Goal: Task Accomplishment & Management: Manage account settings

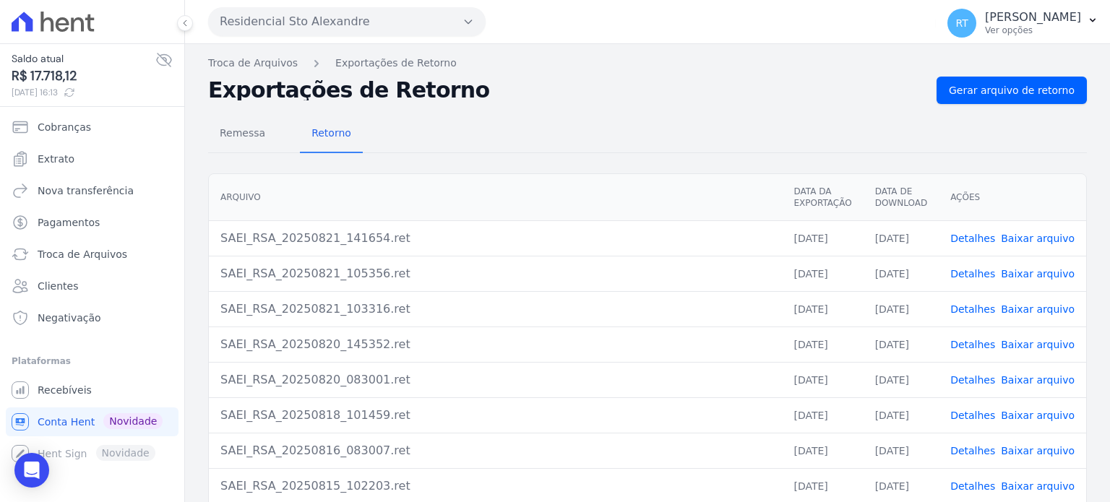
click at [983, 238] on link "Detalhes" at bounding box center [972, 239] width 45 height 12
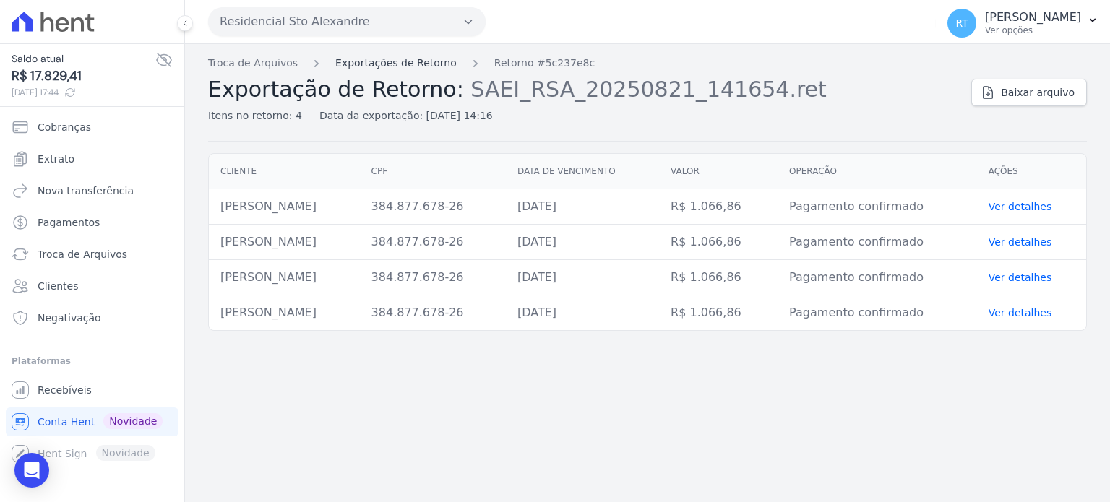
click at [387, 64] on link "Exportações de Retorno" at bounding box center [395, 63] width 121 height 15
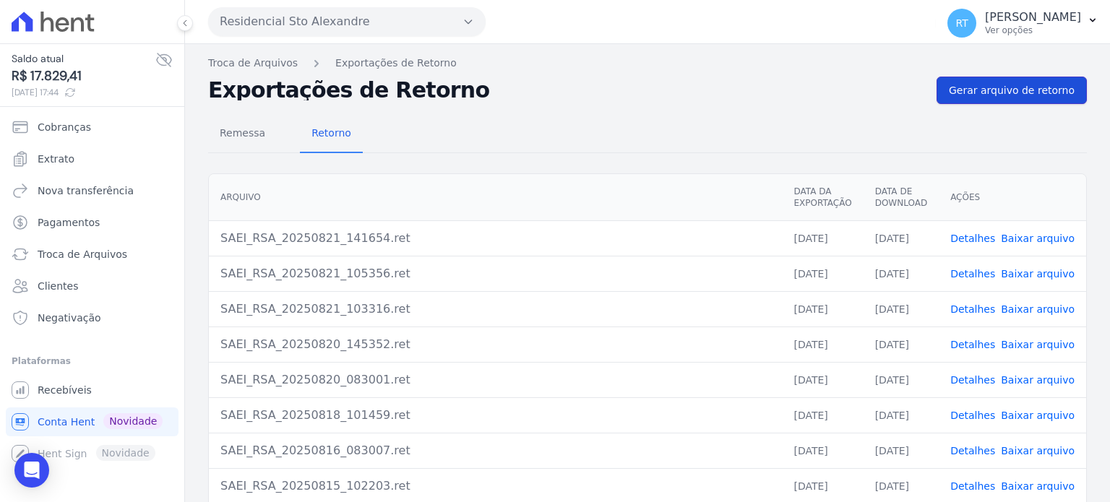
click at [1014, 90] on span "Gerar arquivo de retorno" at bounding box center [1012, 90] width 126 height 14
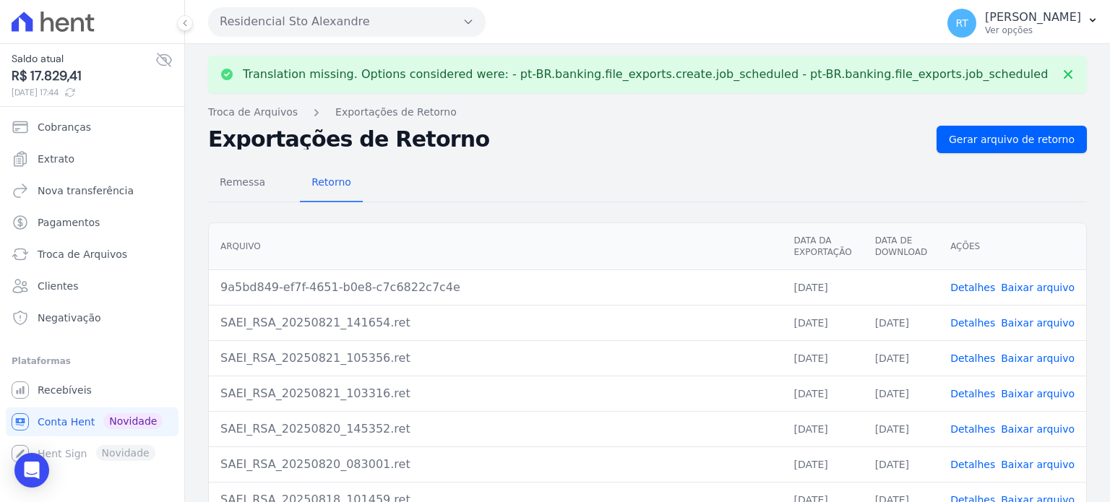
click at [974, 285] on link "Detalhes" at bounding box center [972, 288] width 45 height 12
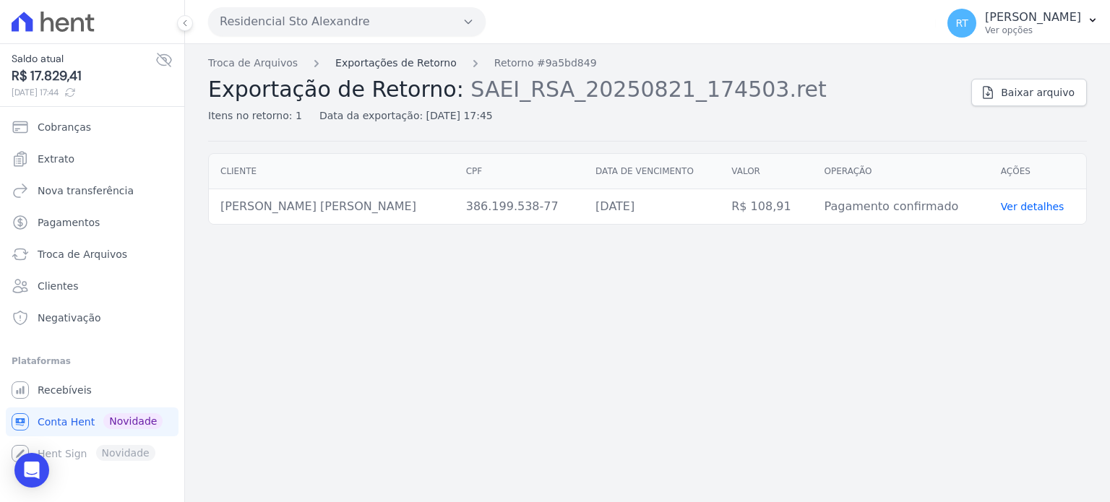
click at [393, 61] on link "Exportações de Retorno" at bounding box center [395, 63] width 121 height 15
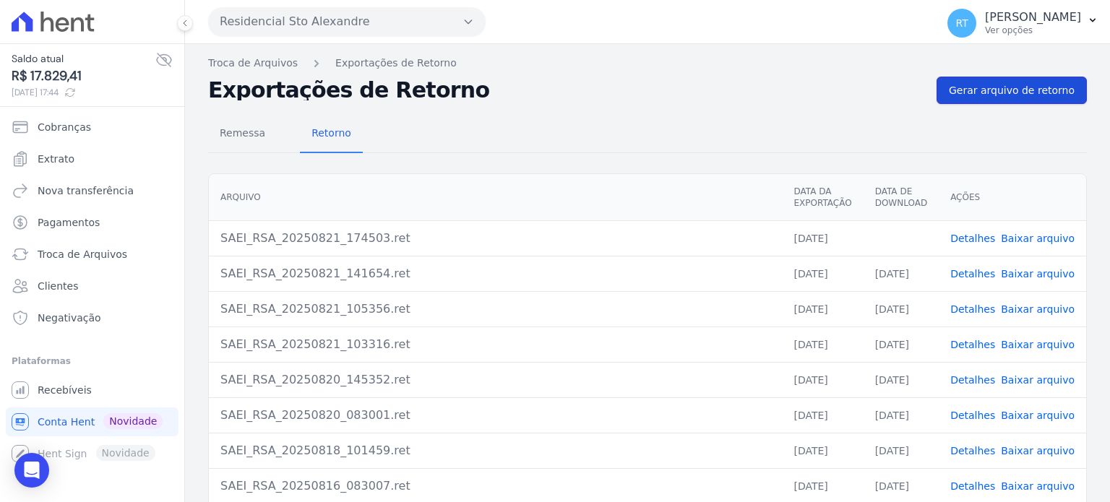
click at [1007, 87] on span "Gerar arquivo de retorno" at bounding box center [1012, 90] width 126 height 14
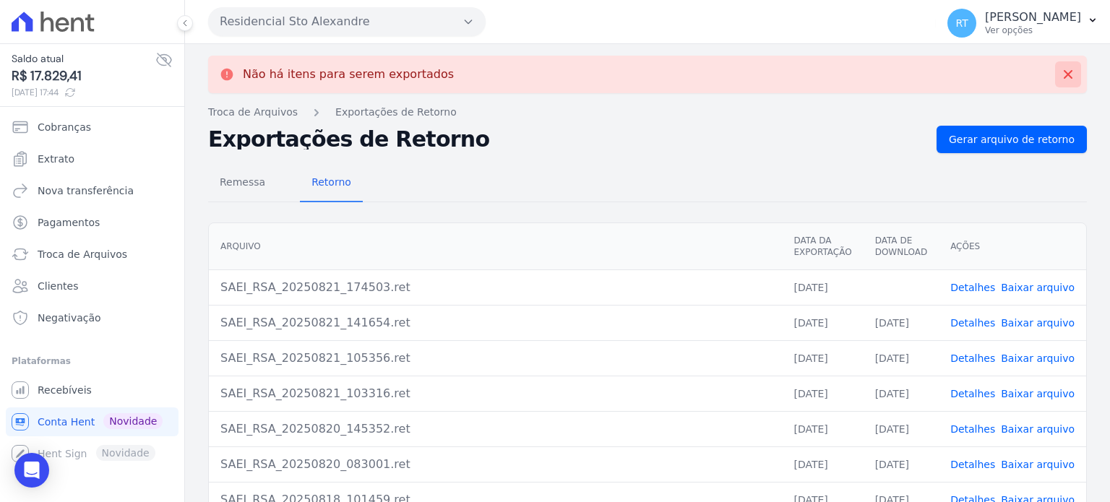
click at [1061, 74] on icon at bounding box center [1068, 74] width 14 height 14
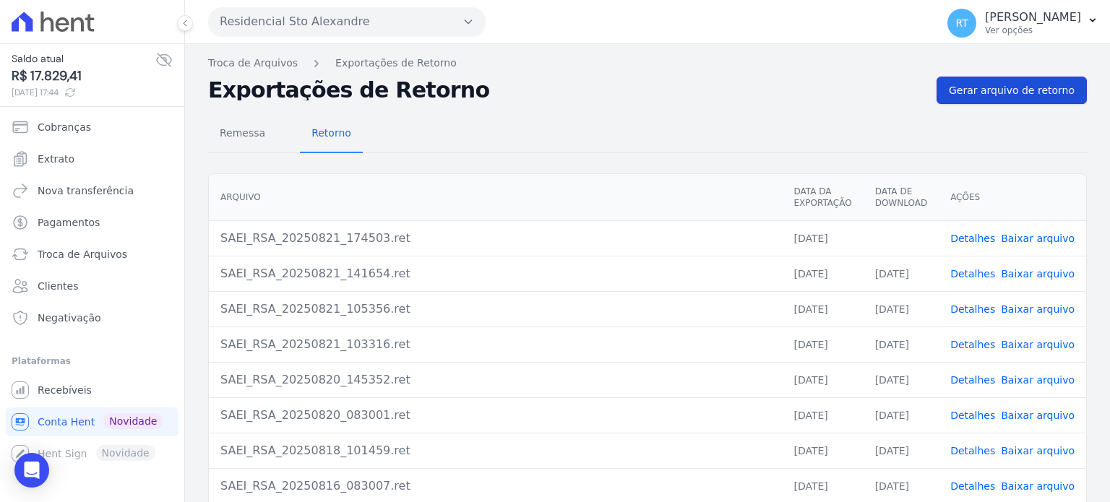
click at [1029, 87] on span "Gerar arquivo de retorno" at bounding box center [1012, 90] width 126 height 14
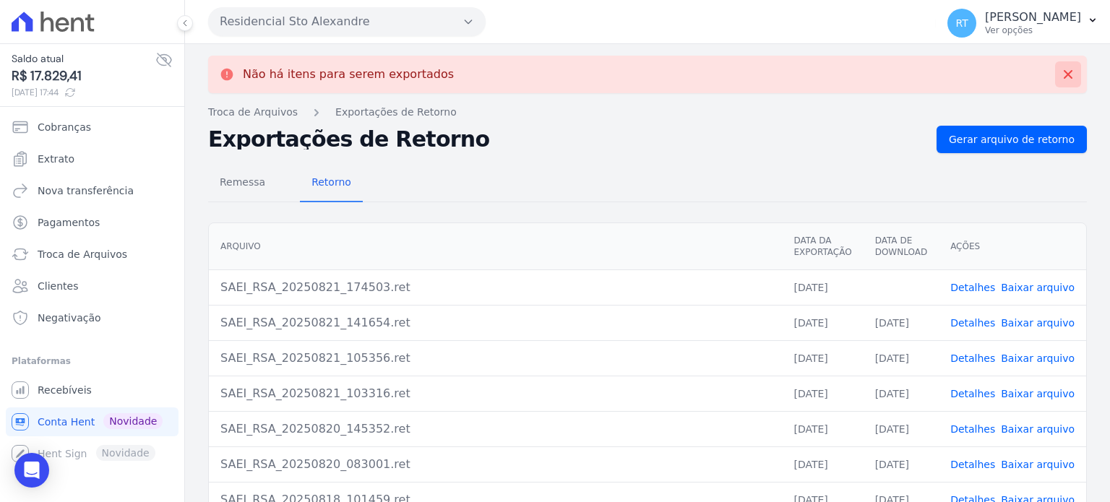
click at [1061, 76] on icon at bounding box center [1068, 74] width 14 height 14
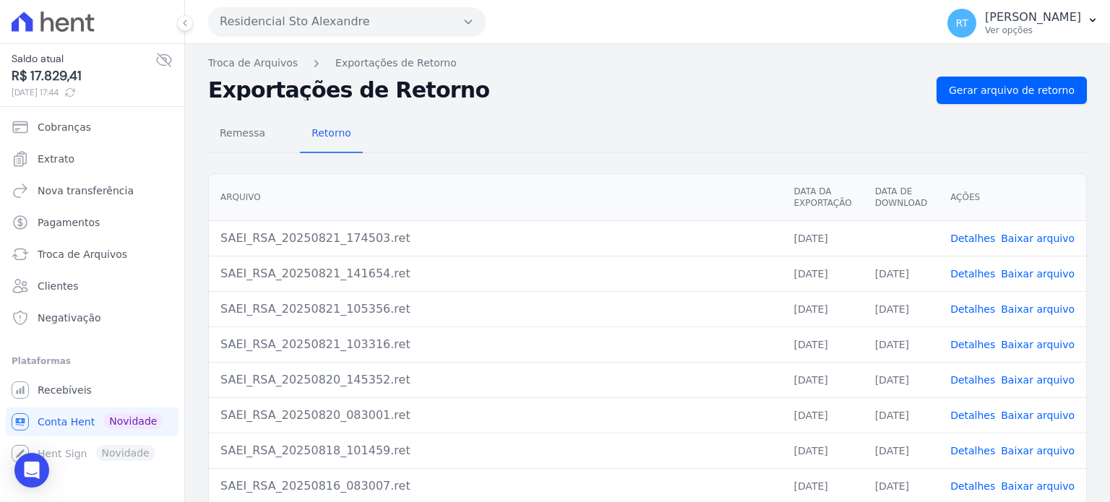
click at [1042, 242] on link "Baixar arquivo" at bounding box center [1038, 239] width 74 height 12
click at [784, 124] on div "Remessa Retorno" at bounding box center [647, 135] width 879 height 38
click at [1000, 88] on span "Gerar arquivo de retorno" at bounding box center [1012, 90] width 126 height 14
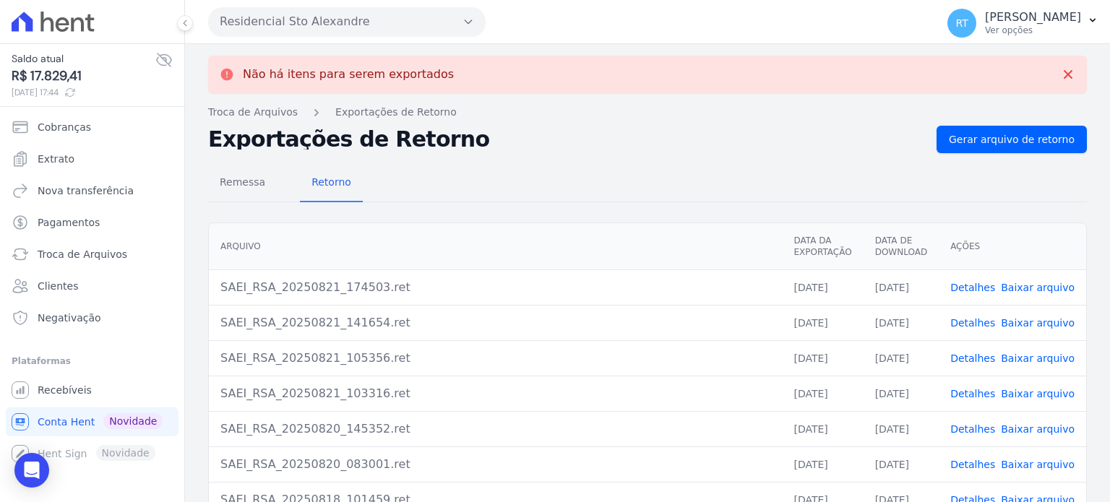
click at [824, 121] on div "Não há itens para serem exportados Troca de [GEOGRAPHIC_DATA] Exportações de Re…" at bounding box center [647, 365] width 925 height 643
click at [1061, 69] on icon at bounding box center [1068, 74] width 14 height 14
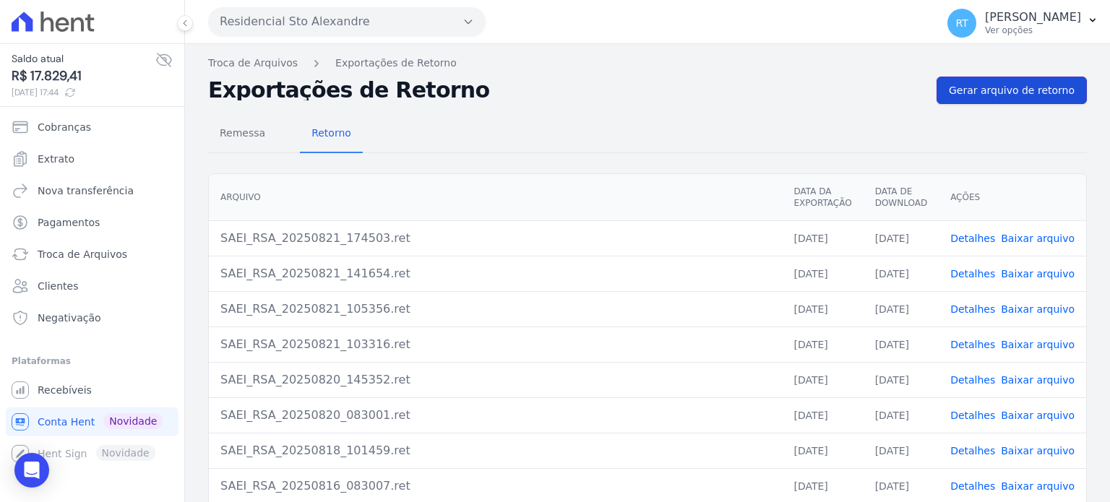
click at [1018, 87] on span "Gerar arquivo de retorno" at bounding box center [1012, 90] width 126 height 14
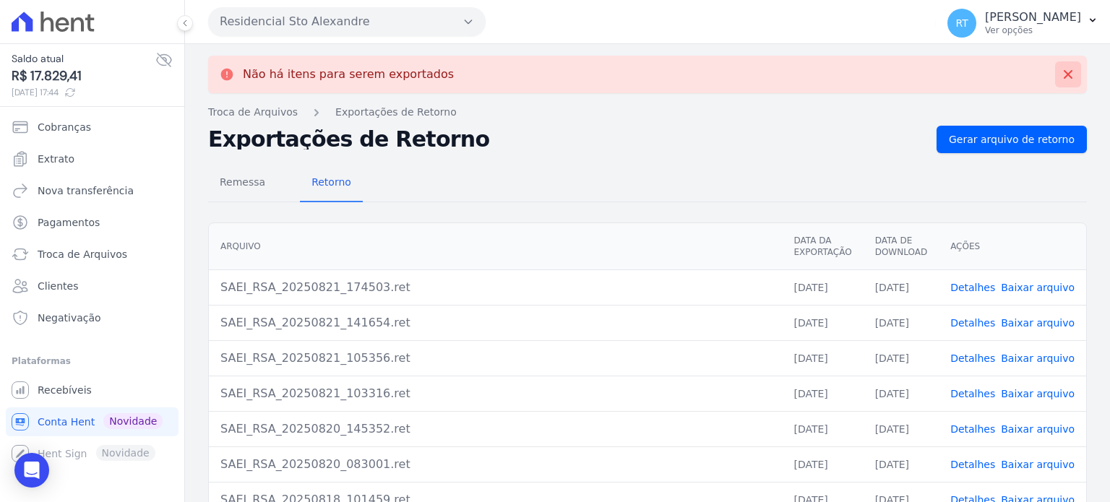
click at [1061, 67] on icon at bounding box center [1068, 74] width 14 height 14
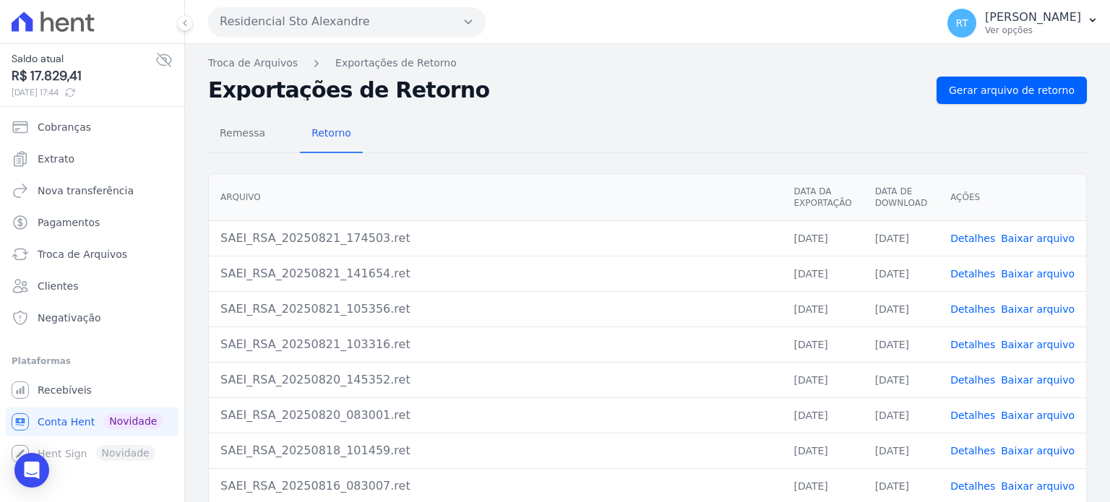
click at [838, 116] on div "Remessa Retorno" at bounding box center [647, 135] width 879 height 38
click at [1007, 91] on span "Gerar arquivo de retorno" at bounding box center [1012, 90] width 126 height 14
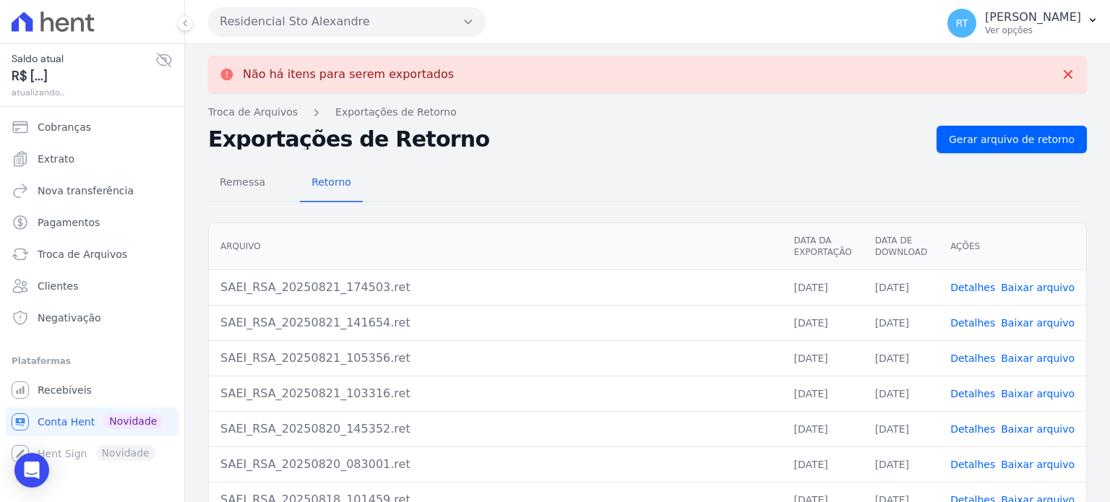
click at [743, 130] on h2 "Exportações de Retorno" at bounding box center [566, 139] width 717 height 20
click at [1061, 78] on icon at bounding box center [1068, 74] width 14 height 14
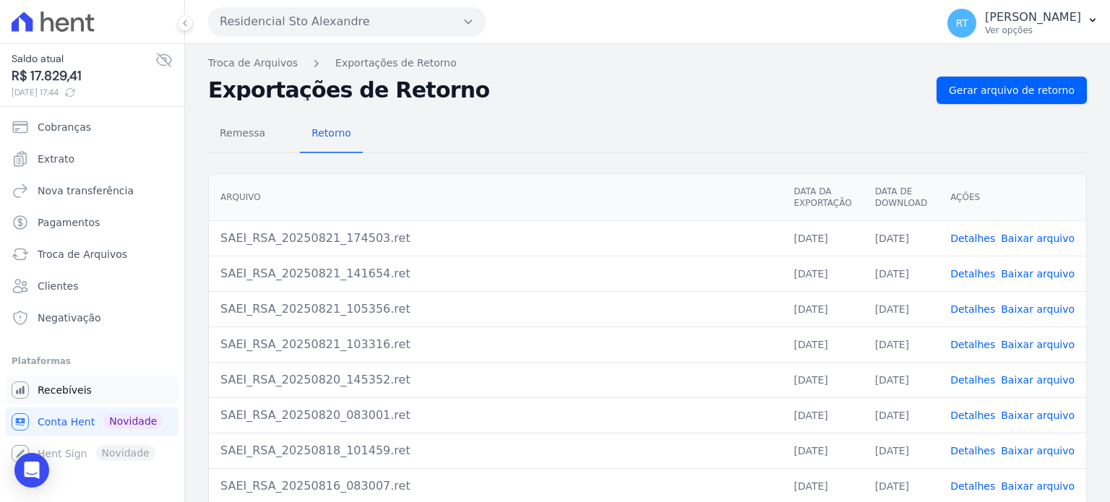
click at [73, 396] on span "Recebíveis" at bounding box center [65, 390] width 54 height 14
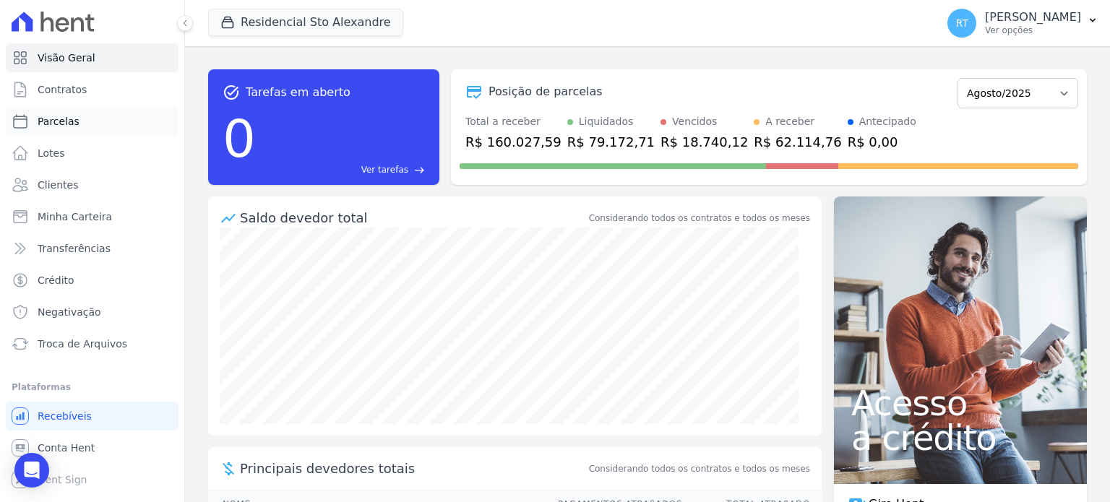
click at [51, 124] on span "Parcelas" at bounding box center [59, 121] width 42 height 14
select select
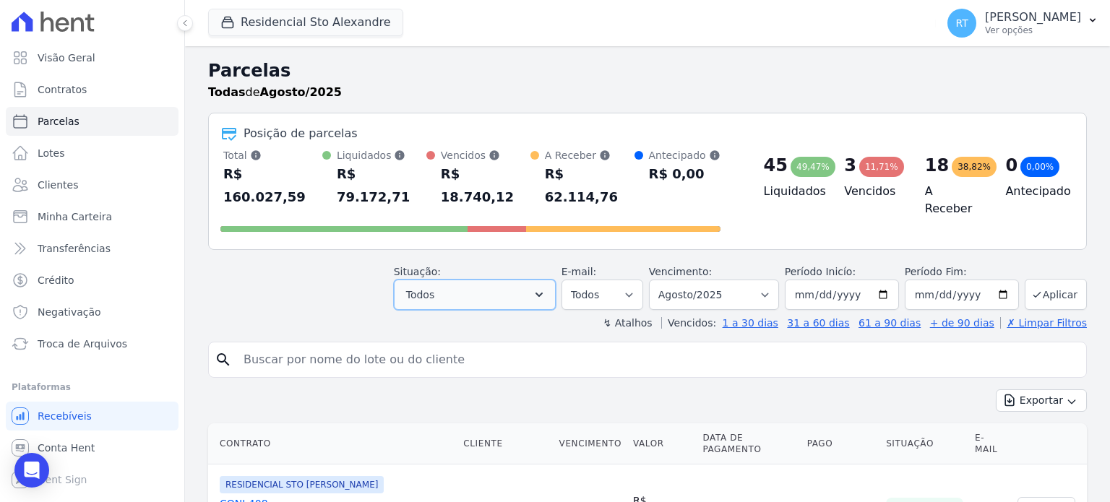
click at [543, 293] on icon "button" at bounding box center [538, 295] width 7 height 4
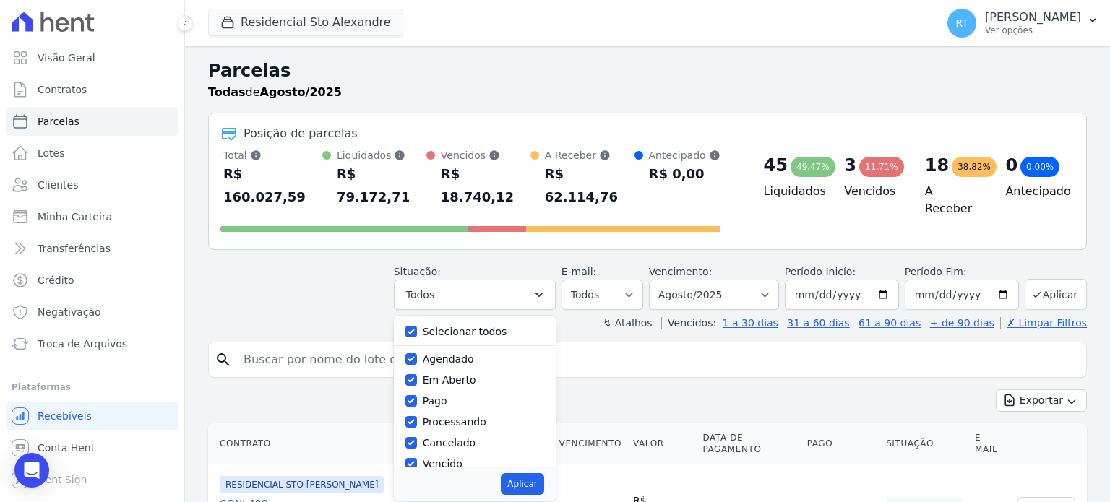
click at [457, 326] on label "Selecionar todos" at bounding box center [465, 332] width 85 height 12
click at [417, 326] on input "Selecionar todos" at bounding box center [411, 332] width 12 height 12
checkbox input "false"
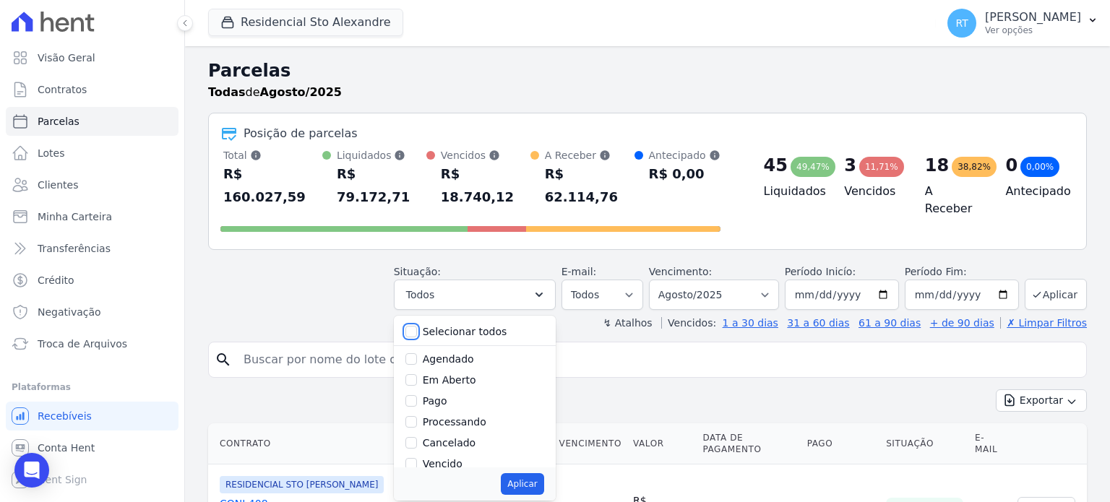
checkbox input "false"
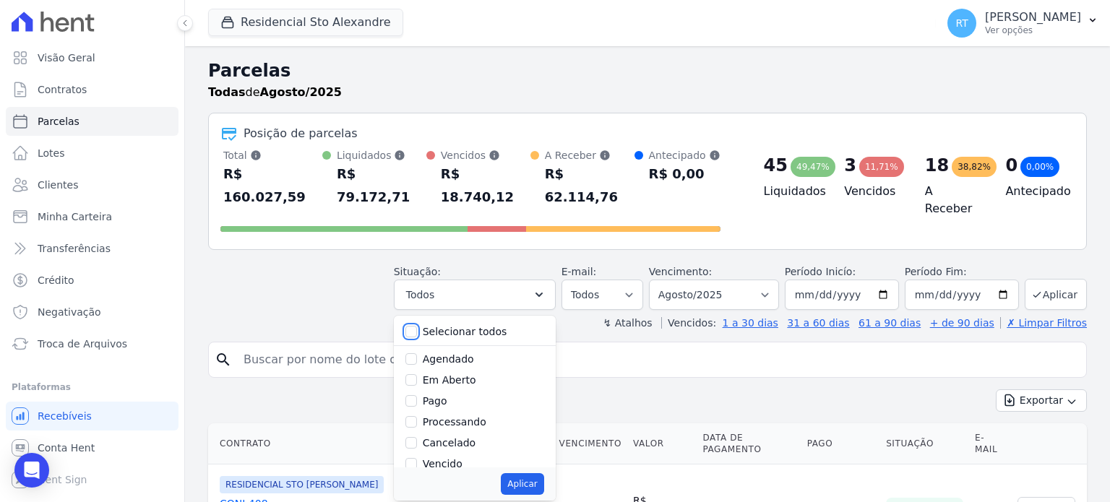
checkbox input "false"
click at [460, 386] on label "Vencido" at bounding box center [443, 392] width 40 height 12
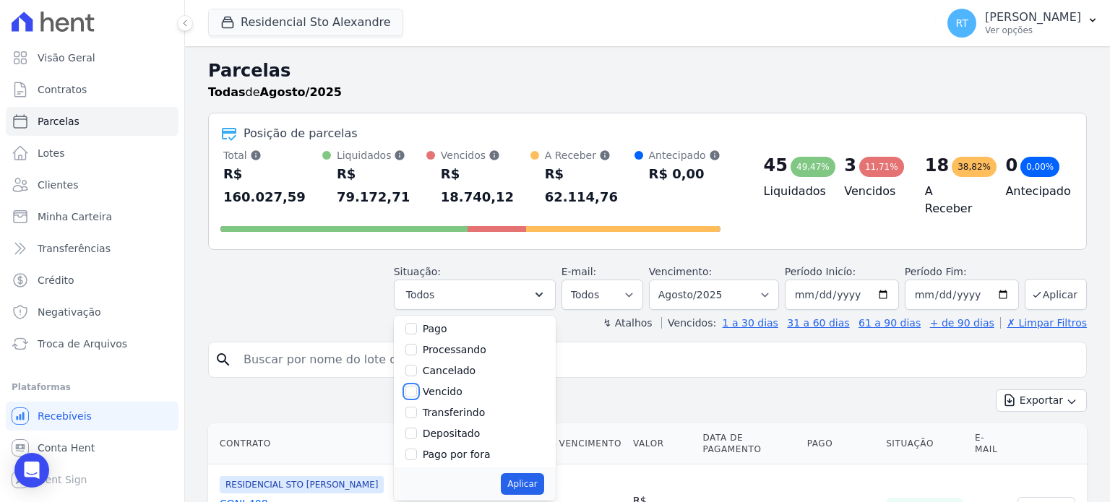
click at [417, 386] on input "Vencido" at bounding box center [411, 392] width 12 height 12
checkbox input "true"
click at [539, 473] on button "Aplicar" at bounding box center [522, 484] width 43 height 22
select select "overdue"
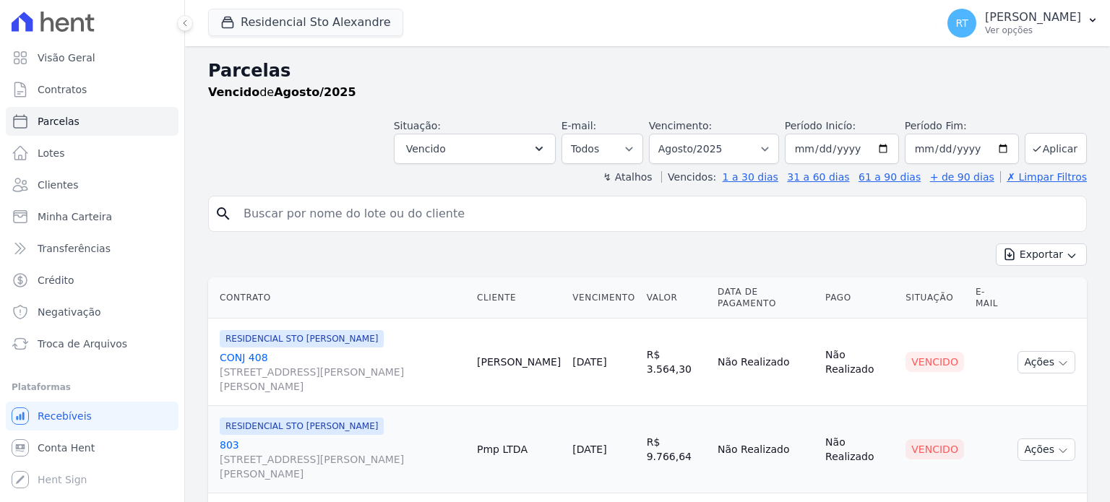
select select
click at [798, 90] on div "Vencido de Agosto/2025" at bounding box center [647, 92] width 879 height 17
click at [107, 345] on span "Troca de Arquivos" at bounding box center [83, 344] width 90 height 14
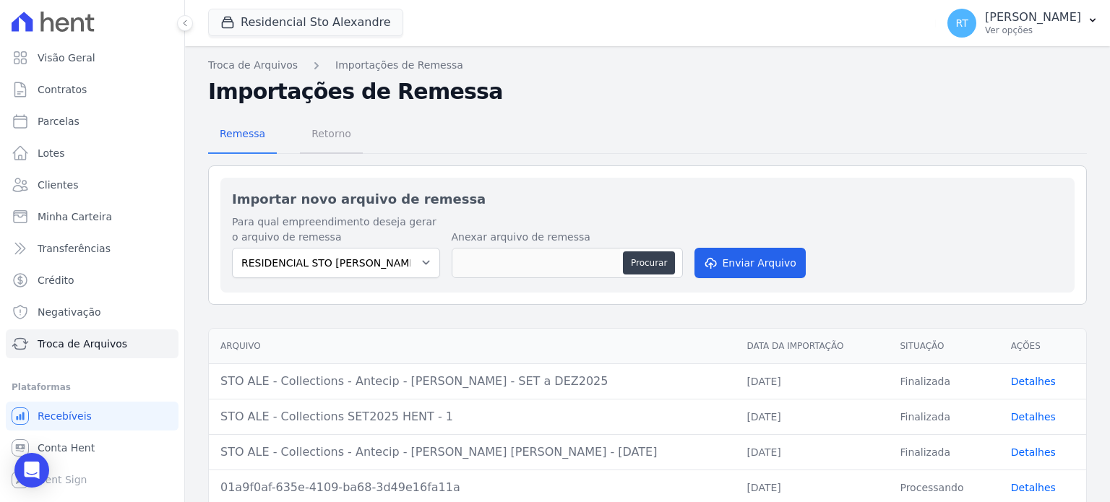
click at [325, 139] on span "Retorno" at bounding box center [331, 133] width 57 height 29
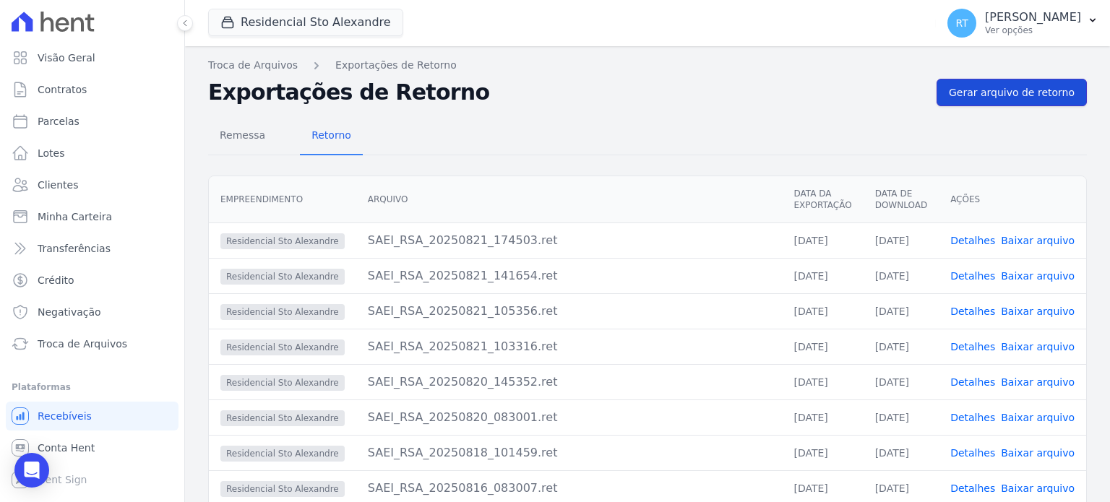
click at [1004, 92] on span "Gerar arquivo de retorno" at bounding box center [1012, 92] width 126 height 14
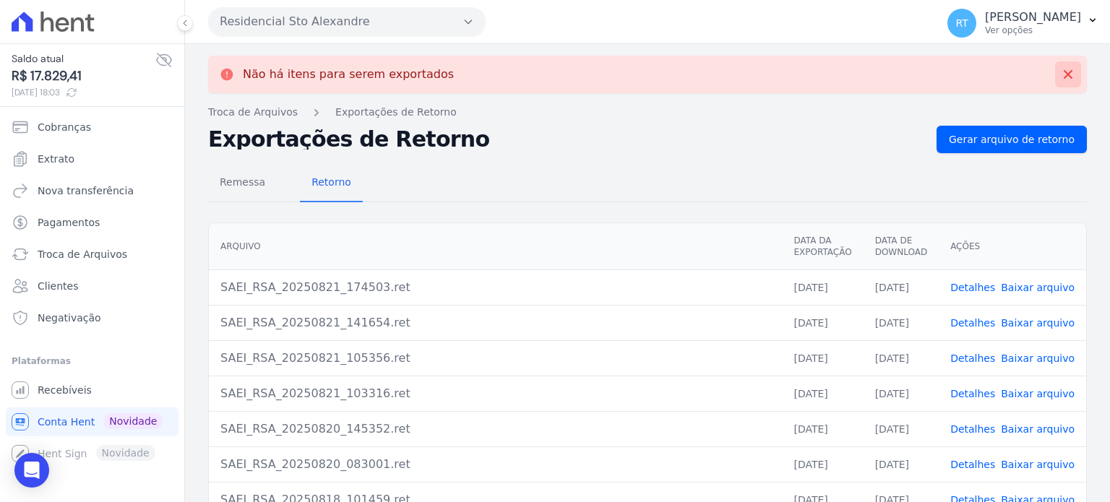
click at [1064, 74] on button at bounding box center [1068, 74] width 26 height 26
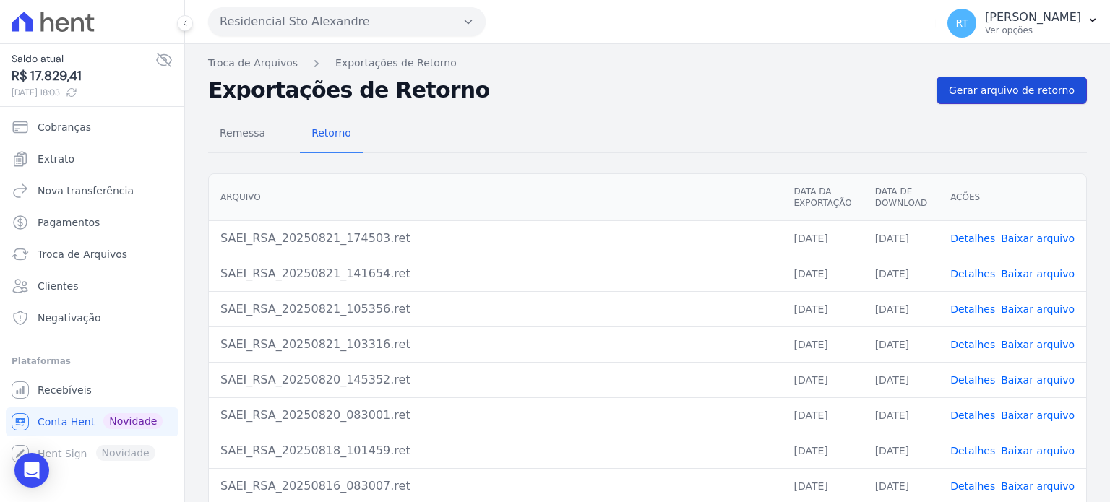
click at [1012, 85] on span "Gerar arquivo de retorno" at bounding box center [1012, 90] width 126 height 14
click at [1016, 33] on p "Ver opções" at bounding box center [1033, 31] width 96 height 12
click at [957, 64] on link "Logout" at bounding box center [1017, 62] width 185 height 26
